Goal: Information Seeking & Learning: Learn about a topic

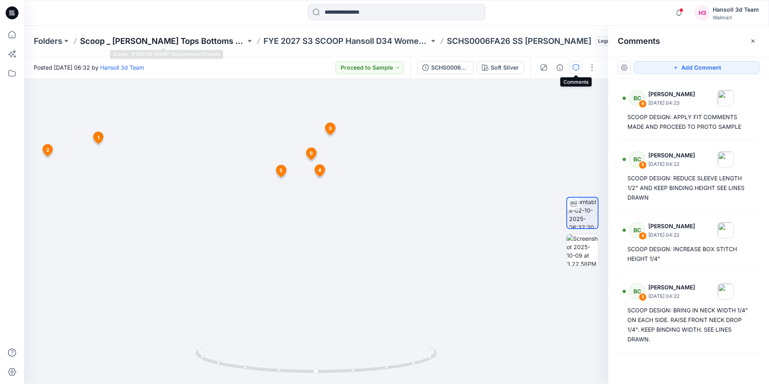
click at [212, 39] on p "Scoop _ [PERSON_NAME] Tops Bottoms Dresses" at bounding box center [163, 40] width 166 height 11
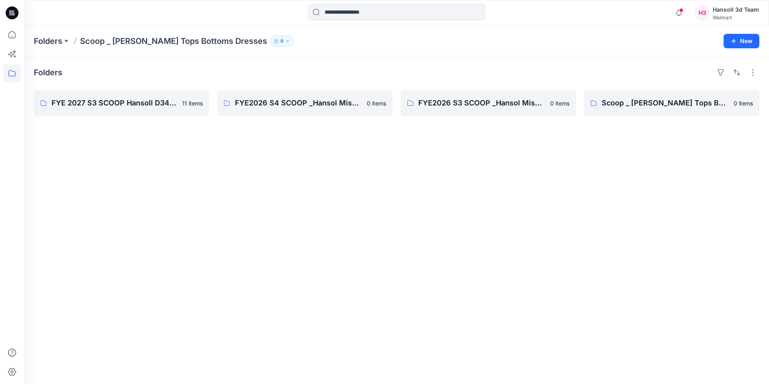
click at [214, 190] on div "Folders FYE 2027 S3 SCOOP Hansoll D34 Womens Knits 11 items FYE2026 S4 SCOOP _H…" at bounding box center [396, 219] width 745 height 327
click at [334, 12] on input at bounding box center [396, 12] width 177 height 16
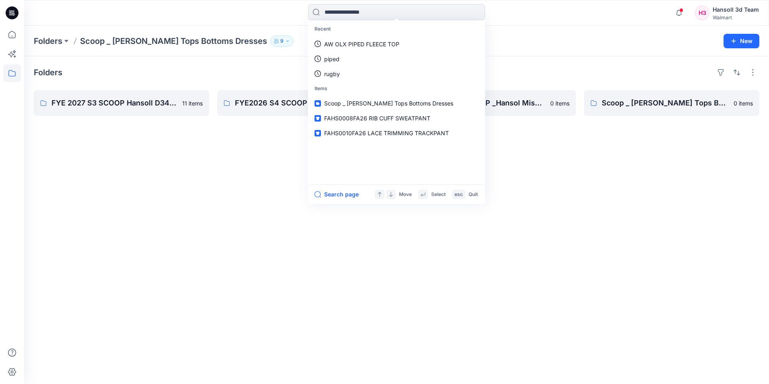
click at [205, 275] on div "Folders FYE 2027 S3 SCOOP Hansoll D34 Womens Knits 11 items FYE2026 S4 SCOOP _H…" at bounding box center [396, 219] width 745 height 327
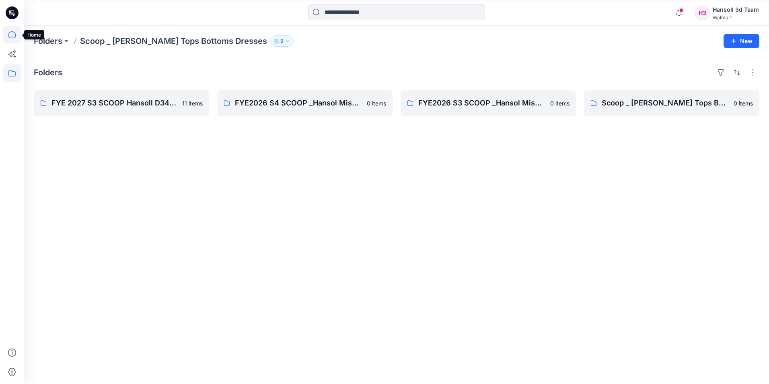
click at [15, 36] on icon at bounding box center [12, 35] width 18 height 18
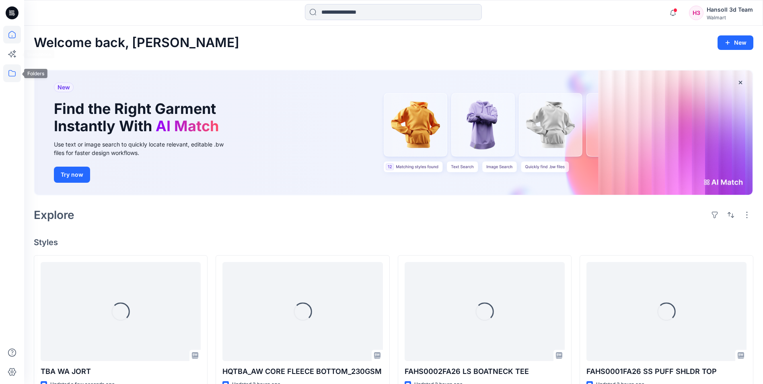
click at [16, 70] on icon at bounding box center [12, 73] width 18 height 18
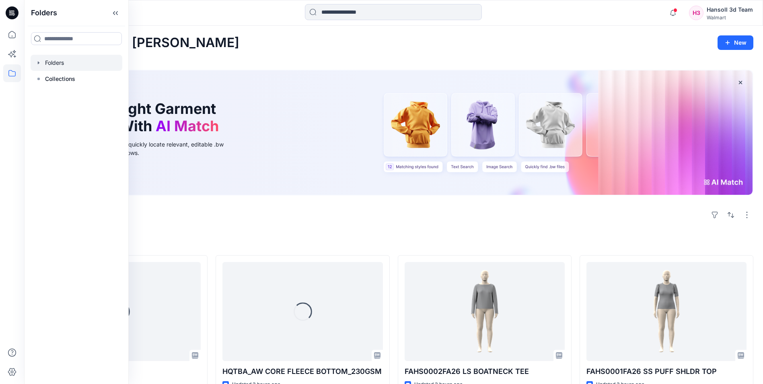
click at [76, 67] on div at bounding box center [77, 63] width 92 height 16
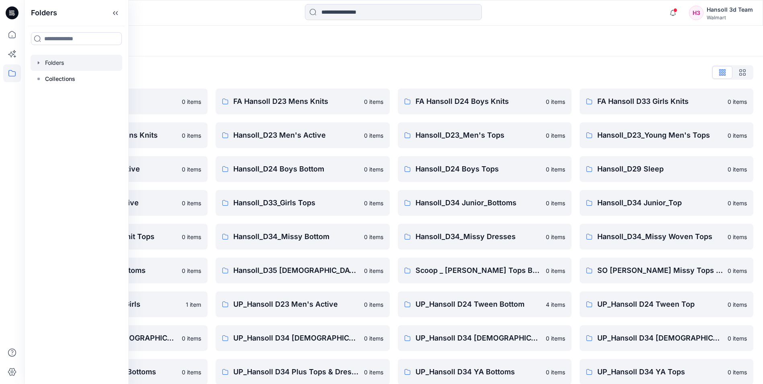
click at [267, 53] on div "Folders" at bounding box center [393, 41] width 738 height 31
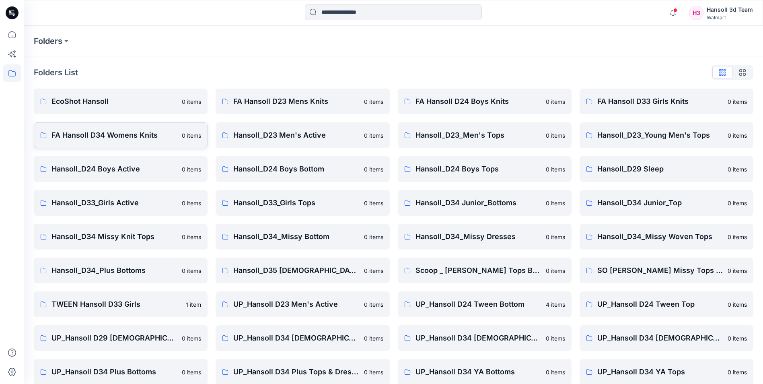
click at [110, 144] on link "FA Hansoll D34 Womens Knits 0 items" at bounding box center [121, 135] width 174 height 26
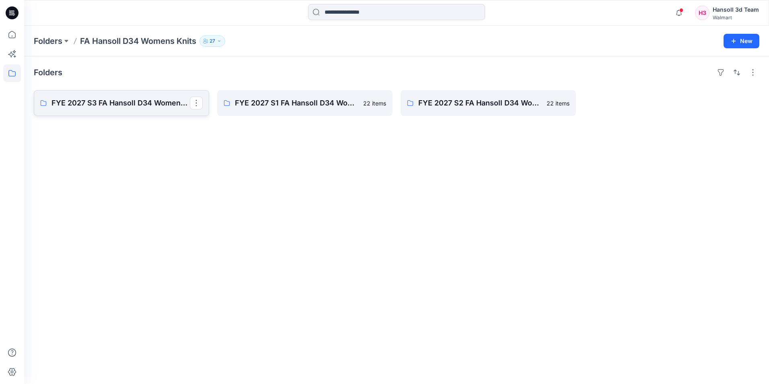
click at [144, 107] on p "FYE 2027 S3 FA Hansoll D34 Womens Knits" at bounding box center [120, 102] width 138 height 11
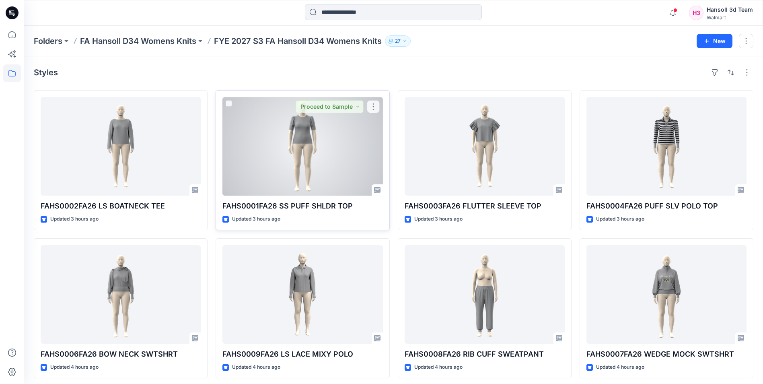
click at [299, 161] on div at bounding box center [302, 146] width 160 height 98
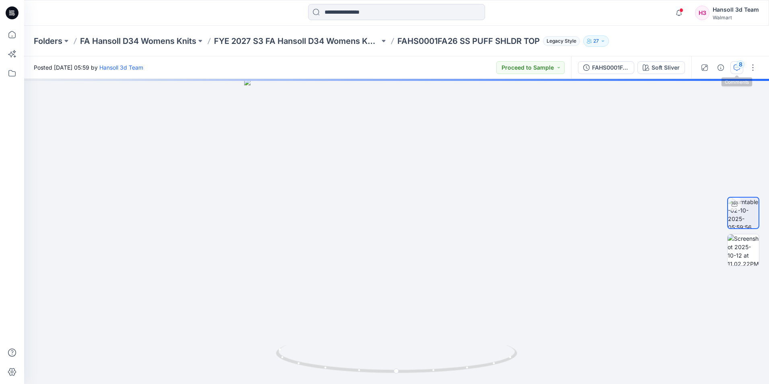
click at [739, 67] on div "8" at bounding box center [740, 64] width 8 height 8
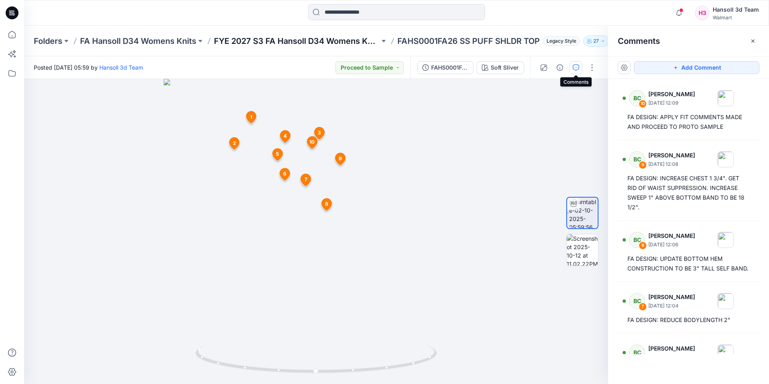
click at [294, 41] on p "FYE 2027 S3 FA Hansoll D34 Womens Knits" at bounding box center [297, 40] width 166 height 11
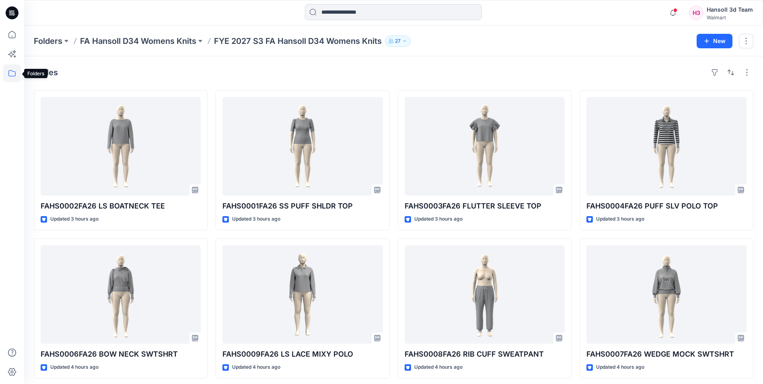
click at [13, 69] on icon at bounding box center [12, 73] width 18 height 18
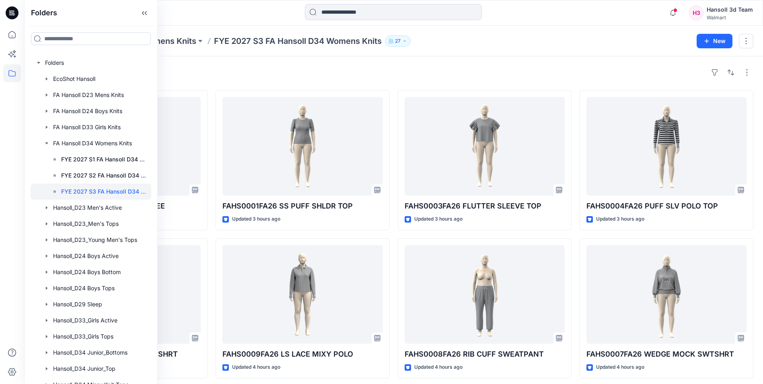
click at [486, 58] on div "Styles FAHS0002FA26 LS BOATNECK TEE Updated 3 hours ago FAHS0006FA26 BOW NECK S…" at bounding box center [393, 295] width 738 height 479
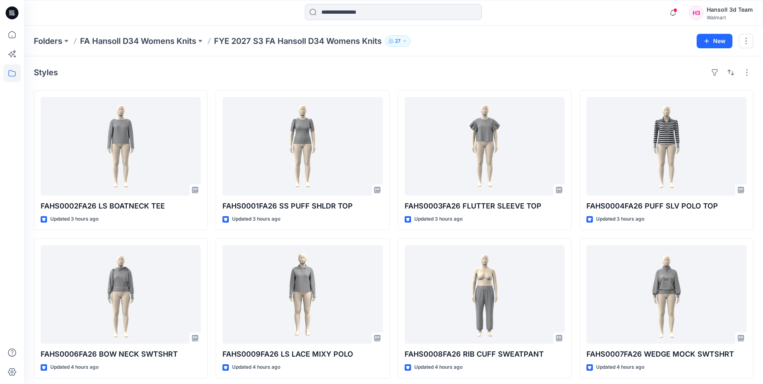
click at [147, 36] on p "FA Hansoll D34 Womens Knits" at bounding box center [138, 40] width 116 height 11
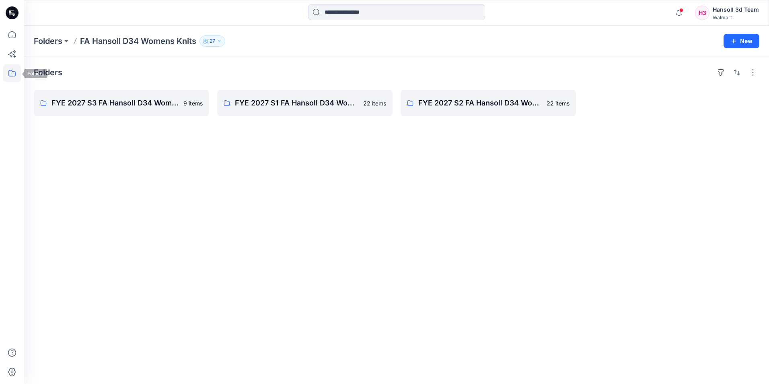
click at [16, 70] on icon at bounding box center [12, 73] width 18 height 18
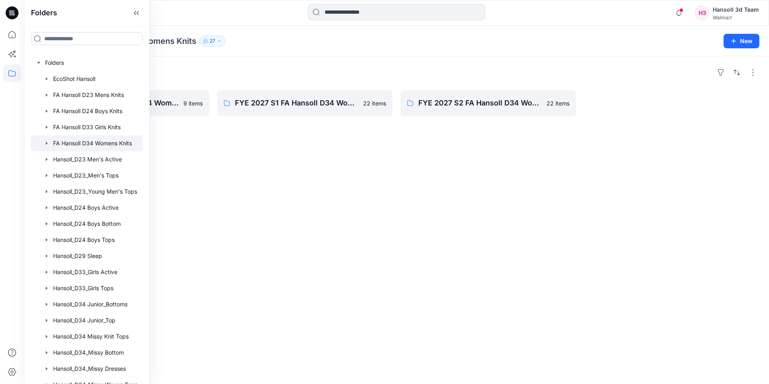
click at [212, 193] on div "Folders FYE 2027 S3 FA Hansoll D34 Womens Knits 9 items FYE 2027 S1 FA Hansoll …" at bounding box center [396, 219] width 745 height 327
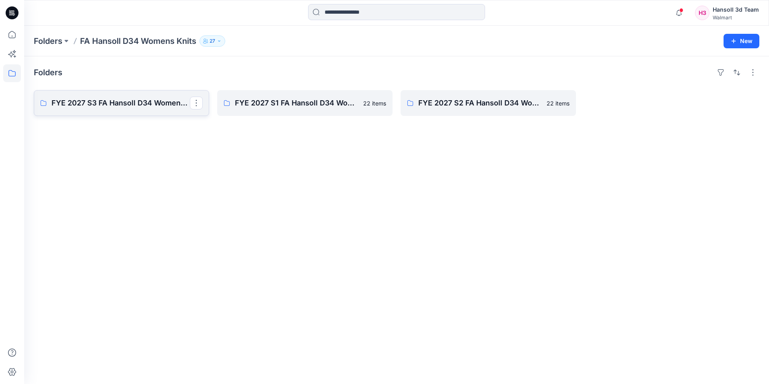
click at [109, 97] on p "FYE 2027 S3 FA Hansoll D34 Womens Knits" at bounding box center [120, 102] width 138 height 11
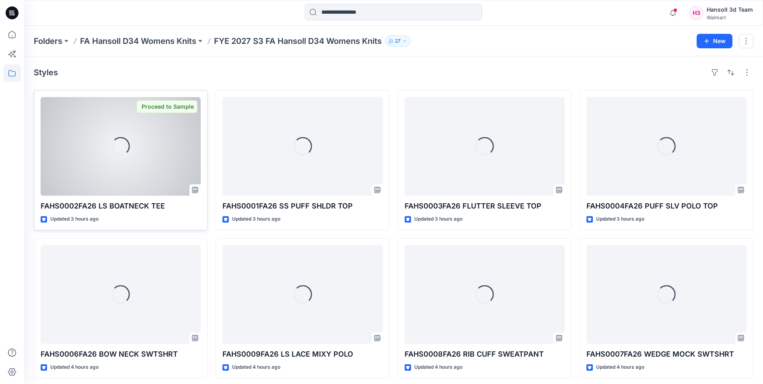
click at [117, 141] on div "Loading..." at bounding box center [120, 146] width 18 height 18
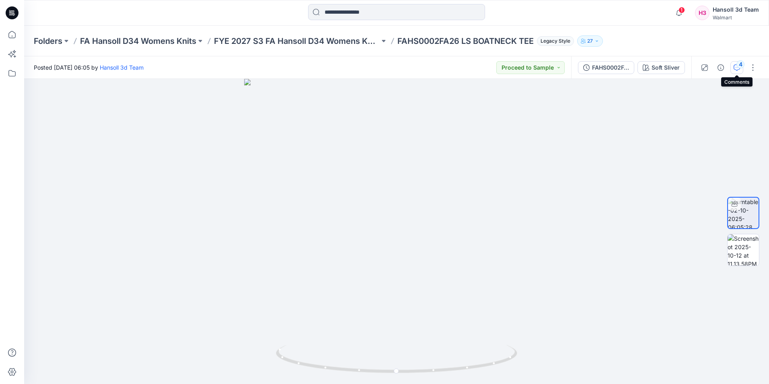
click at [738, 65] on div "4" at bounding box center [740, 64] width 8 height 8
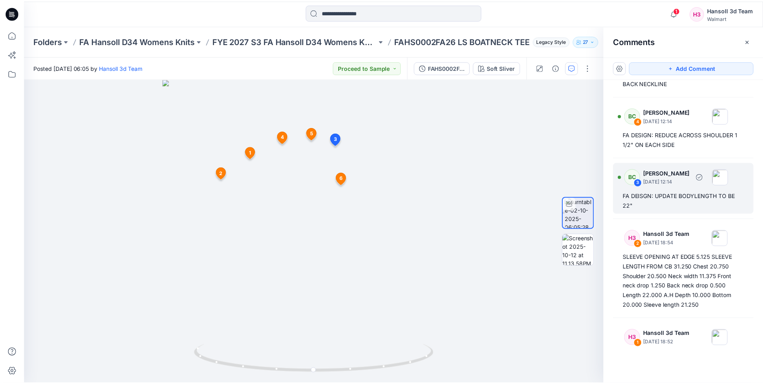
scroll to position [234, 0]
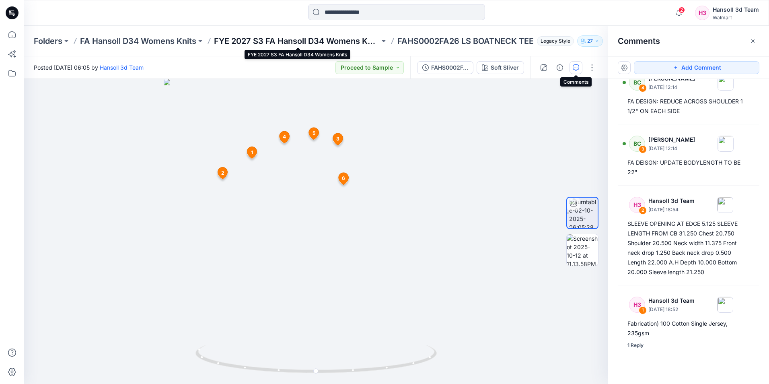
click at [357, 42] on p "FYE 2027 S3 FA Hansoll D34 Womens Knits" at bounding box center [297, 40] width 166 height 11
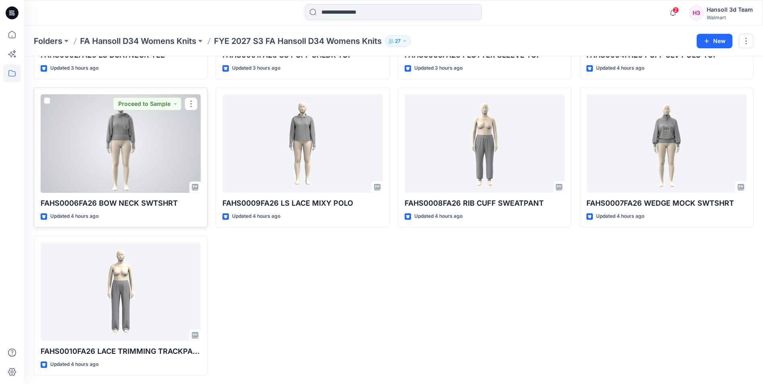
scroll to position [152, 0]
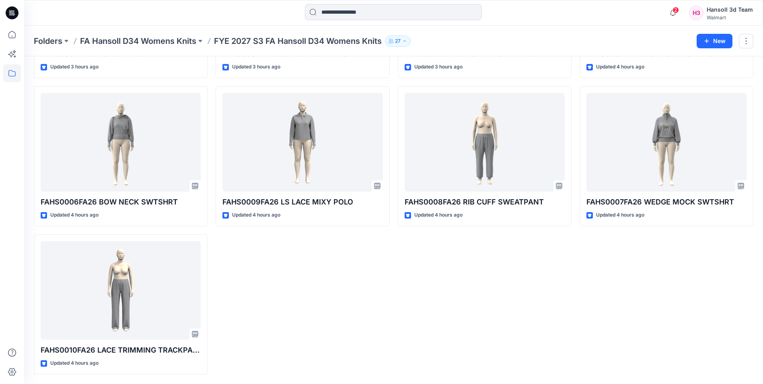
click at [391, 304] on div "FAHS0002FA26 LS BOATNECK TEE Updated 3 hours ago FAHS0006FA26 BOW NECK SWTSHRT …" at bounding box center [393, 156] width 719 height 436
click at [345, 300] on div "FAHS0001FA26 SS PUFF SHLDR TOP Updated 3 hours ago FAHS0009FA26 LS LACE MIXY PO…" at bounding box center [302, 156] width 174 height 436
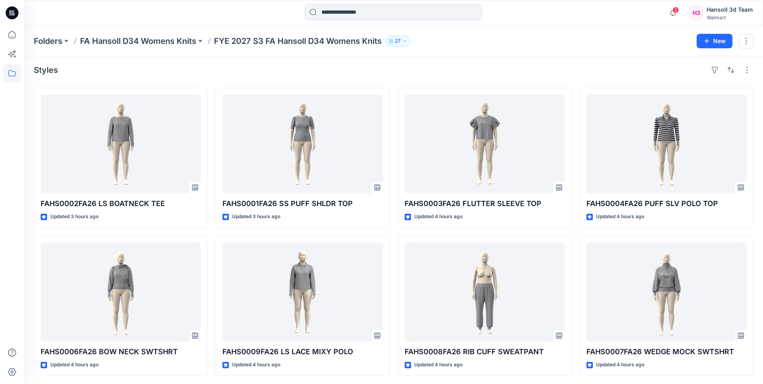
scroll to position [0, 0]
